Goal: Information Seeking & Learning: Learn about a topic

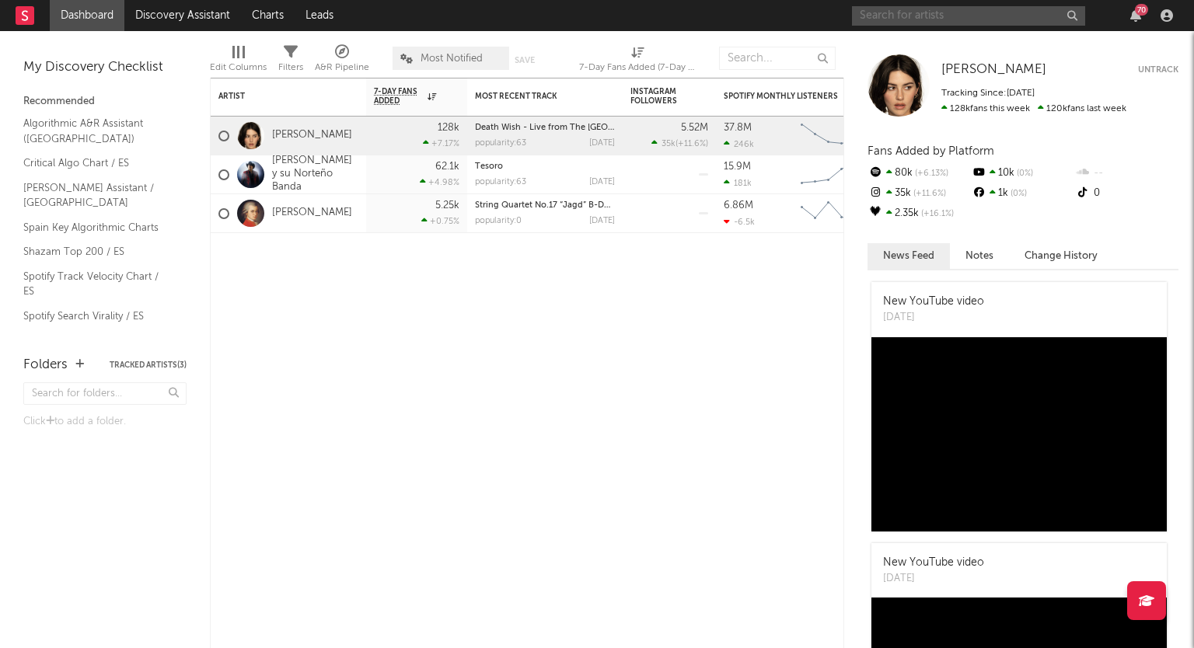
click at [923, 12] on input "text" at bounding box center [968, 15] width 233 height 19
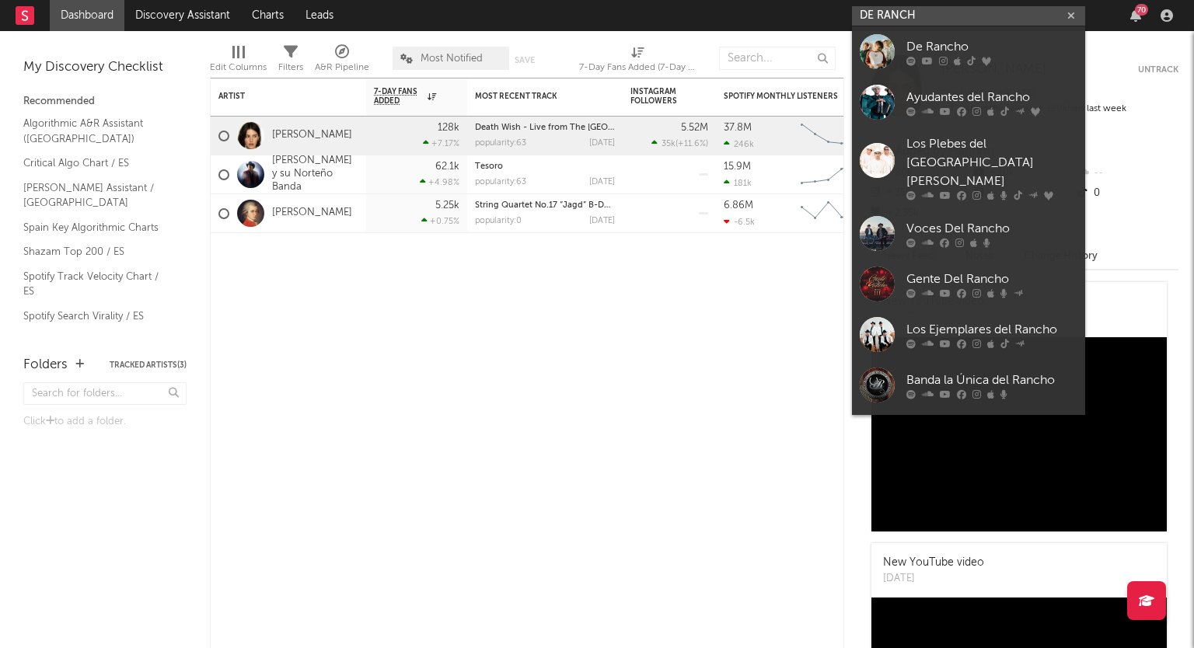
type input "DE RANCH"
click at [937, 44] on div "De Rancho" at bounding box center [991, 46] width 171 height 19
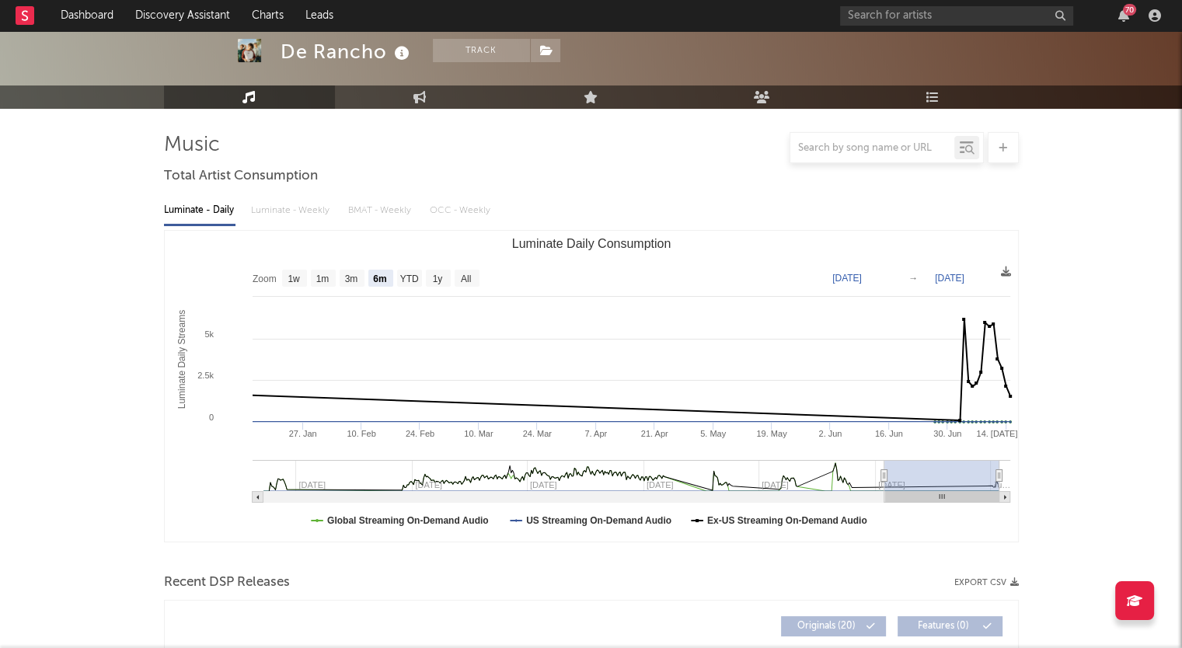
scroll to position [155, 0]
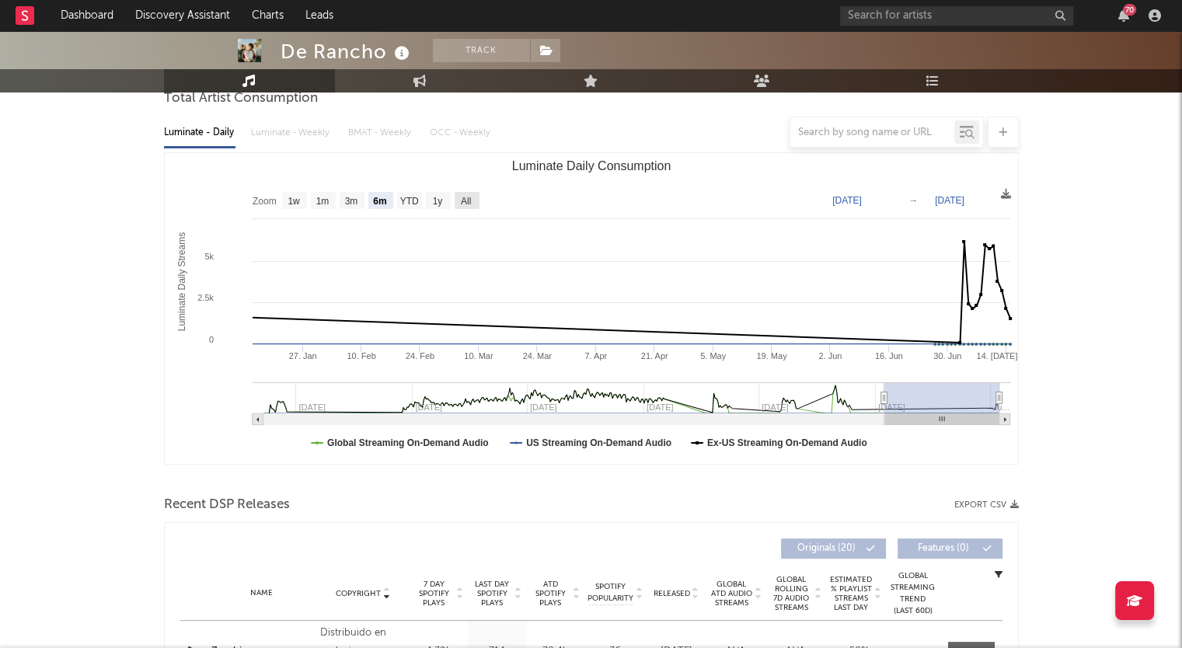
click at [470, 206] on text "All" at bounding box center [465, 201] width 10 height 11
select select "All"
type input "[DATE]"
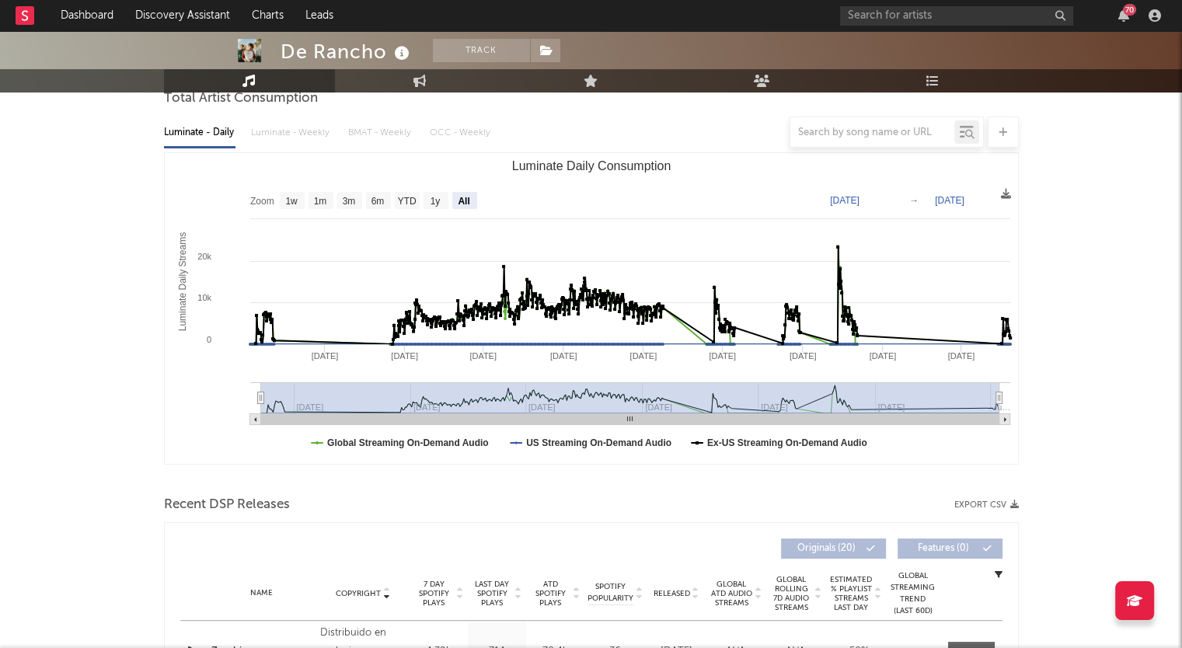
scroll to position [78, 0]
